Goal: Navigation & Orientation: Go to known website

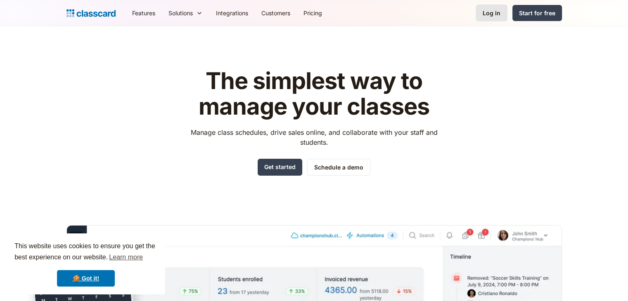
click at [486, 9] on div "Log in" at bounding box center [491, 13] width 18 height 9
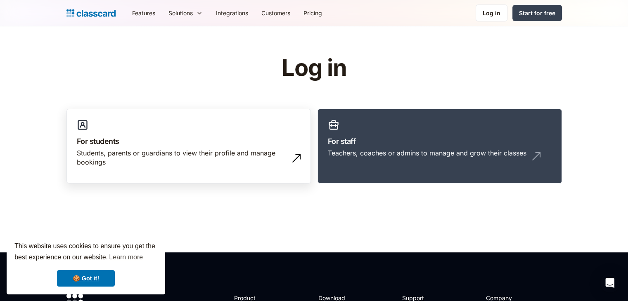
click at [239, 171] on div "Students, parents or guardians to view their profile and manage bookings" at bounding box center [189, 161] width 224 height 25
